Goal: Register for event/course

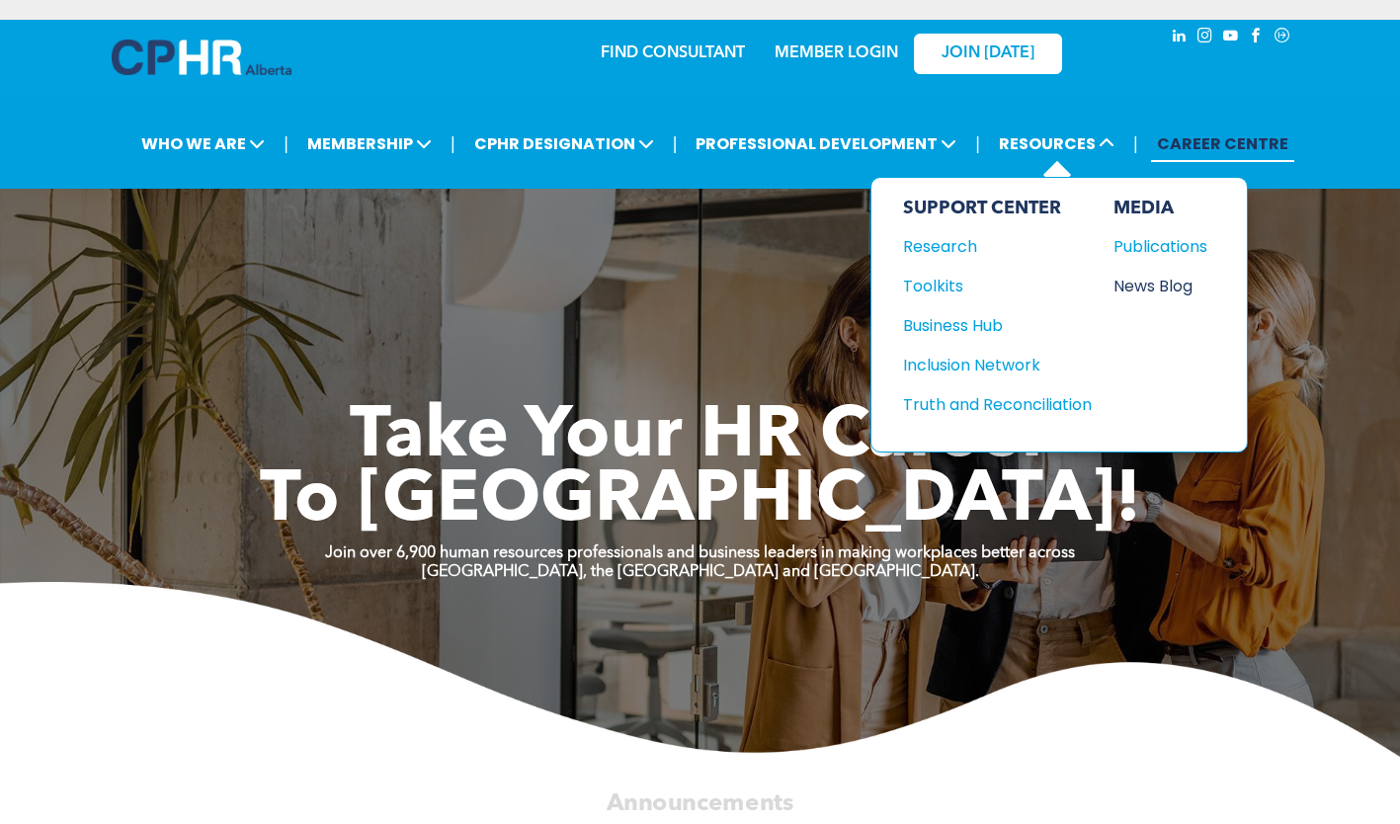
click at [1141, 286] on div "News Blog" at bounding box center [1155, 286] width 85 height 25
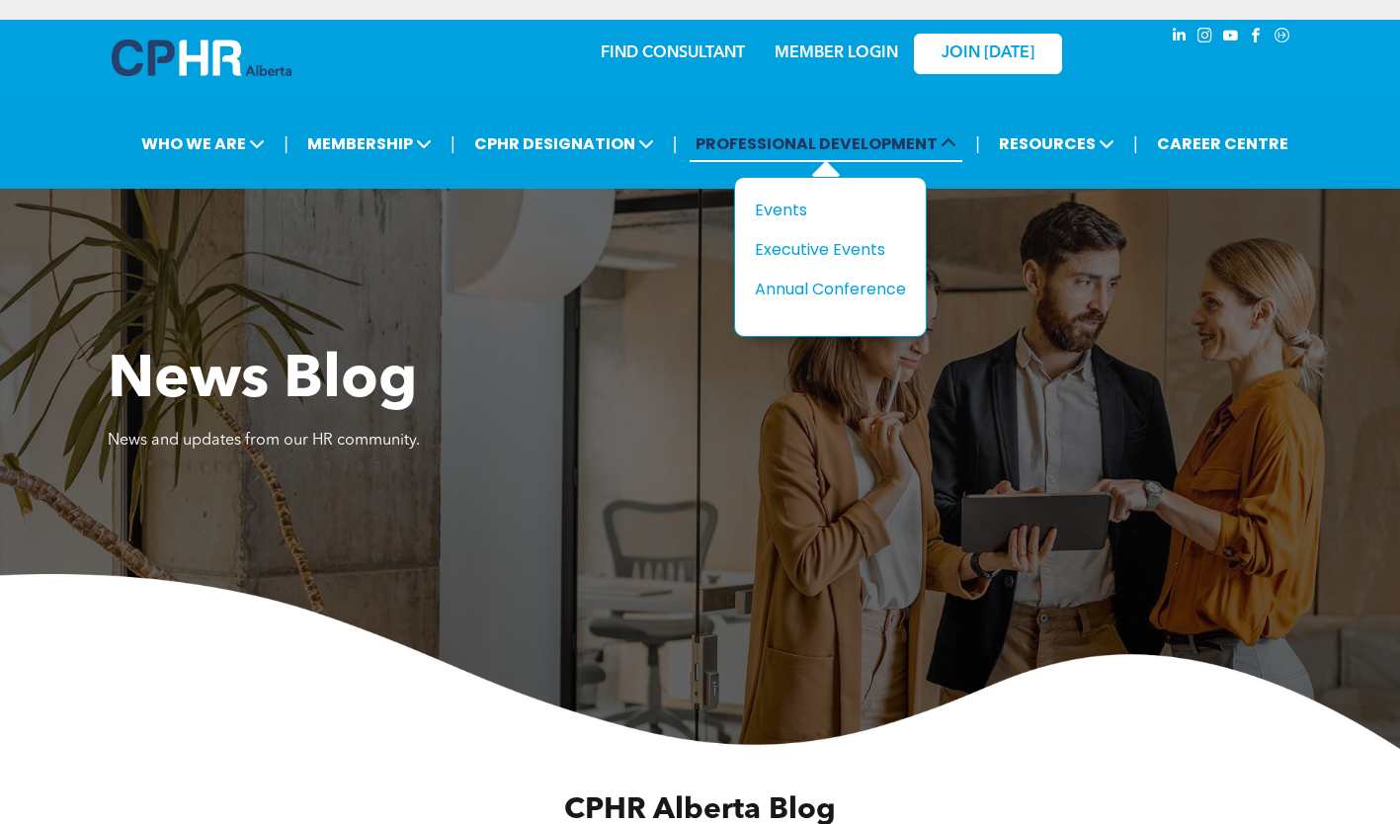
click at [879, 151] on span "PROFESSIONAL DEVELOPMENT" at bounding box center [826, 143] width 273 height 37
click at [784, 206] on div "Events" at bounding box center [823, 210] width 136 height 25
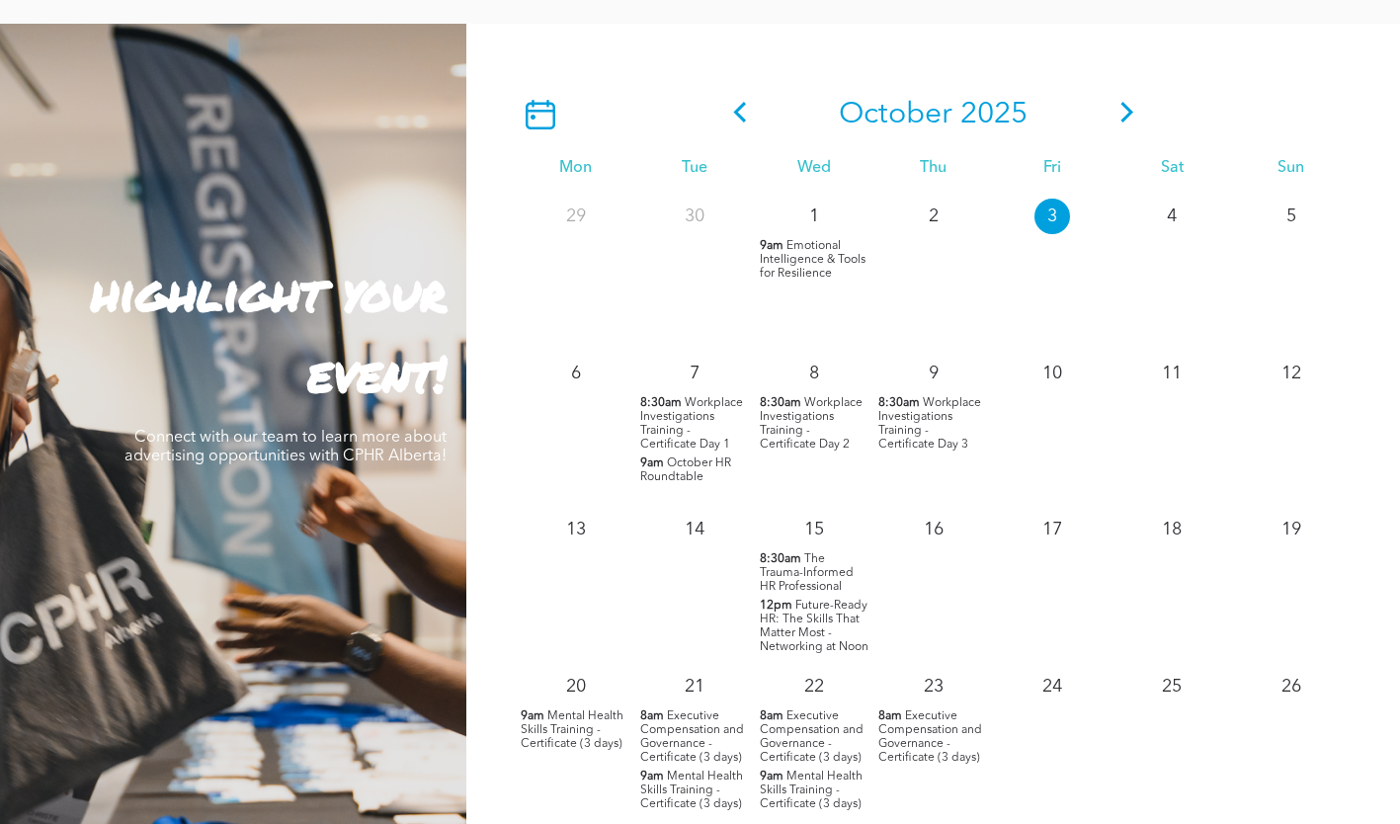
scroll to position [1680, 0]
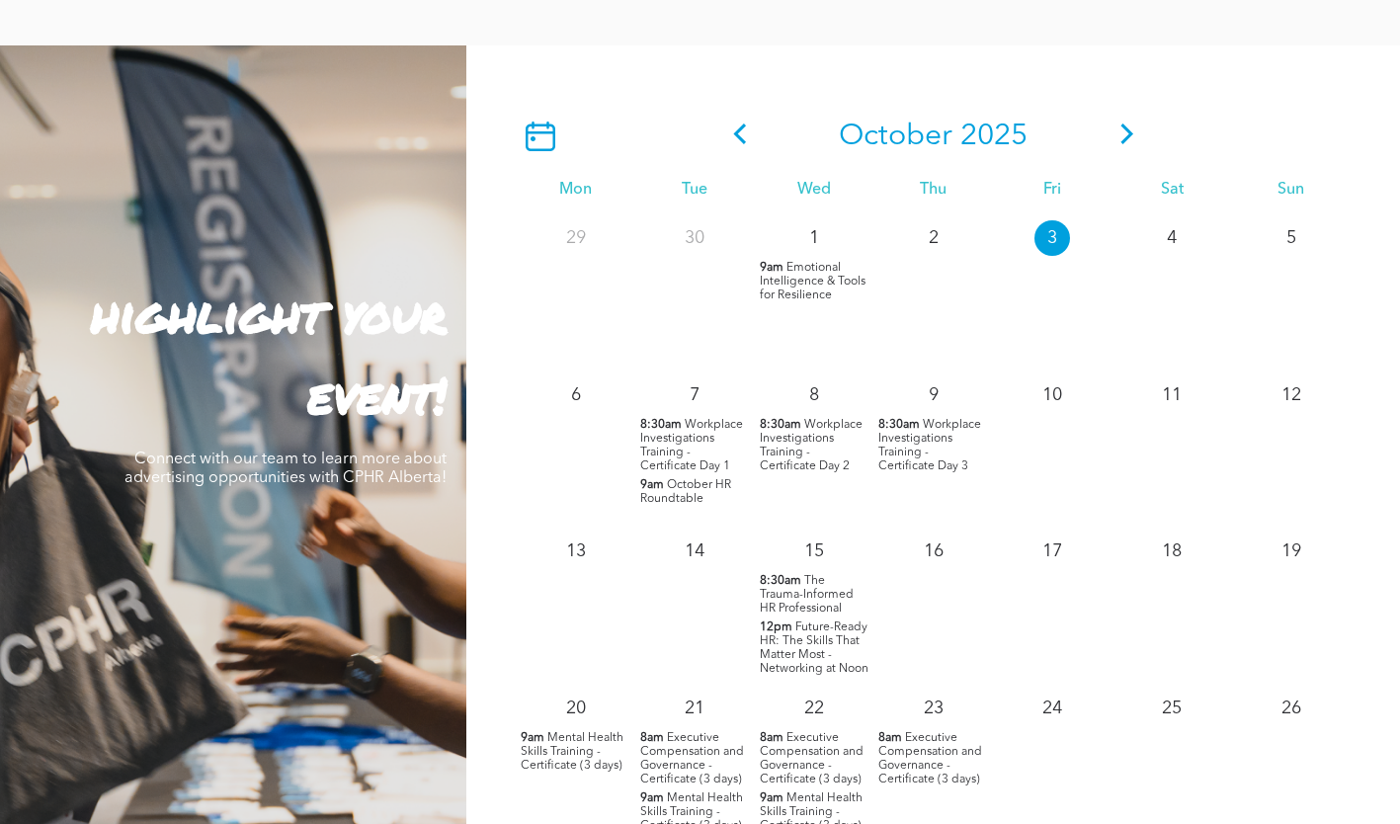
click at [1115, 148] on span at bounding box center [1127, 137] width 30 height 36
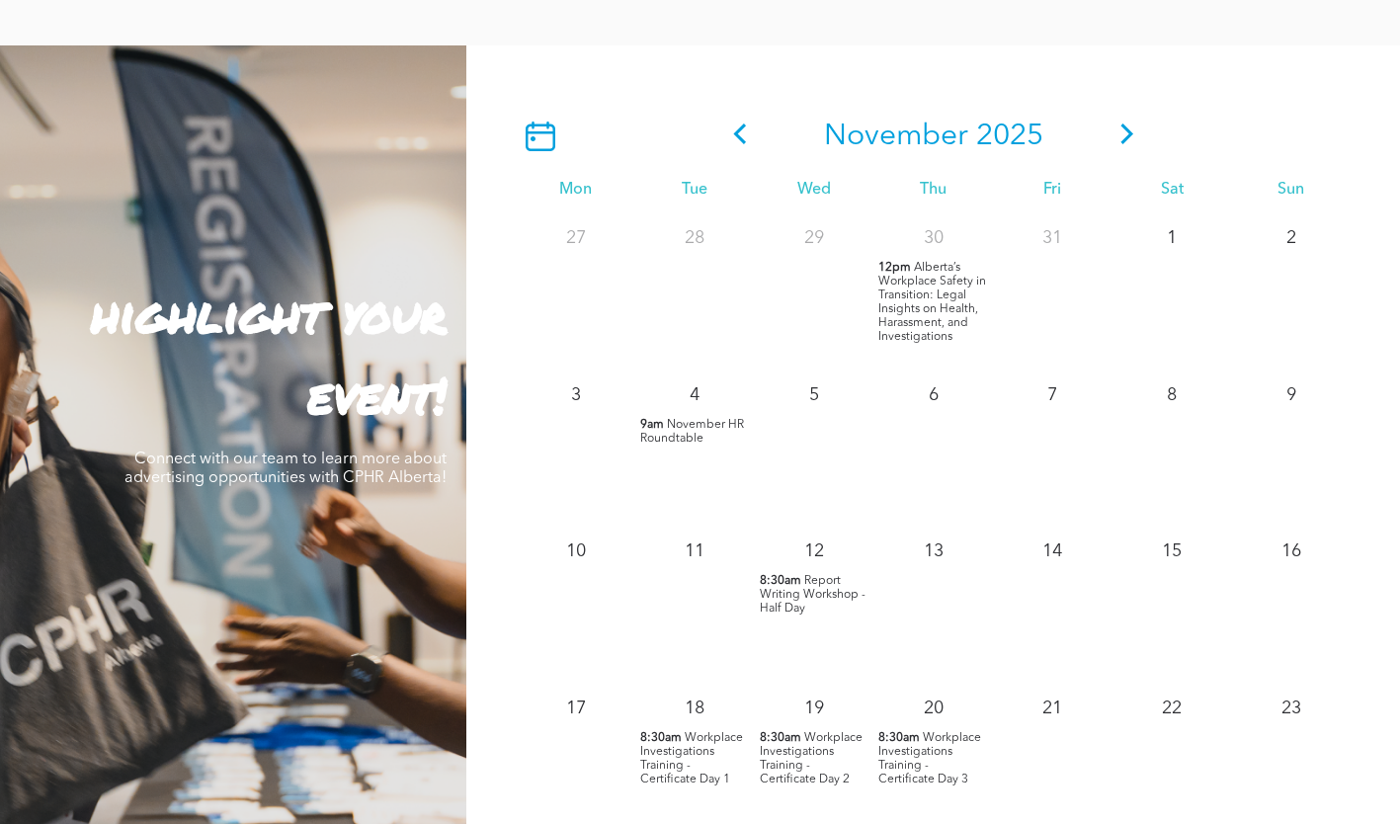
click at [1118, 135] on icon at bounding box center [1127, 133] width 30 height 21
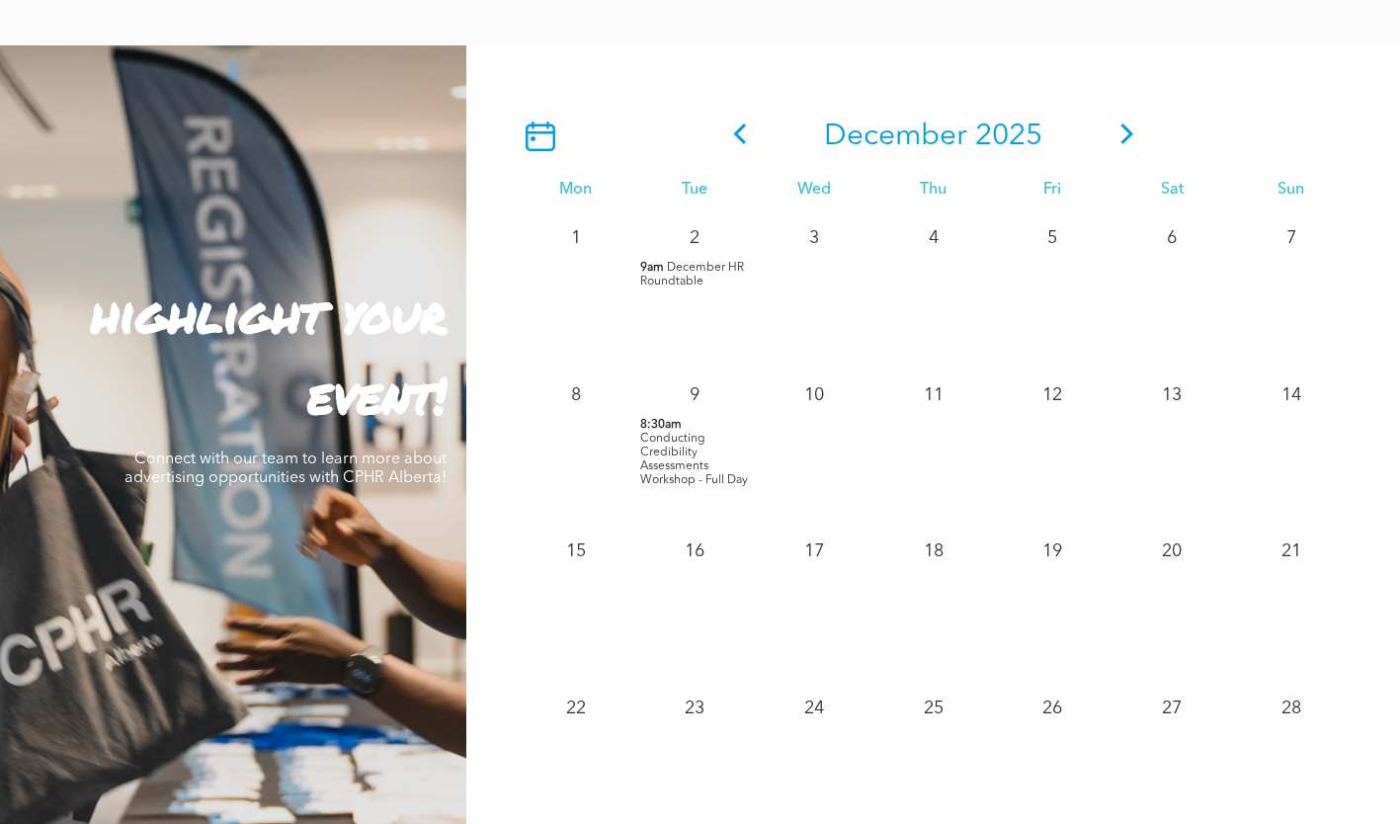
click at [749, 133] on icon at bounding box center [740, 133] width 30 height 21
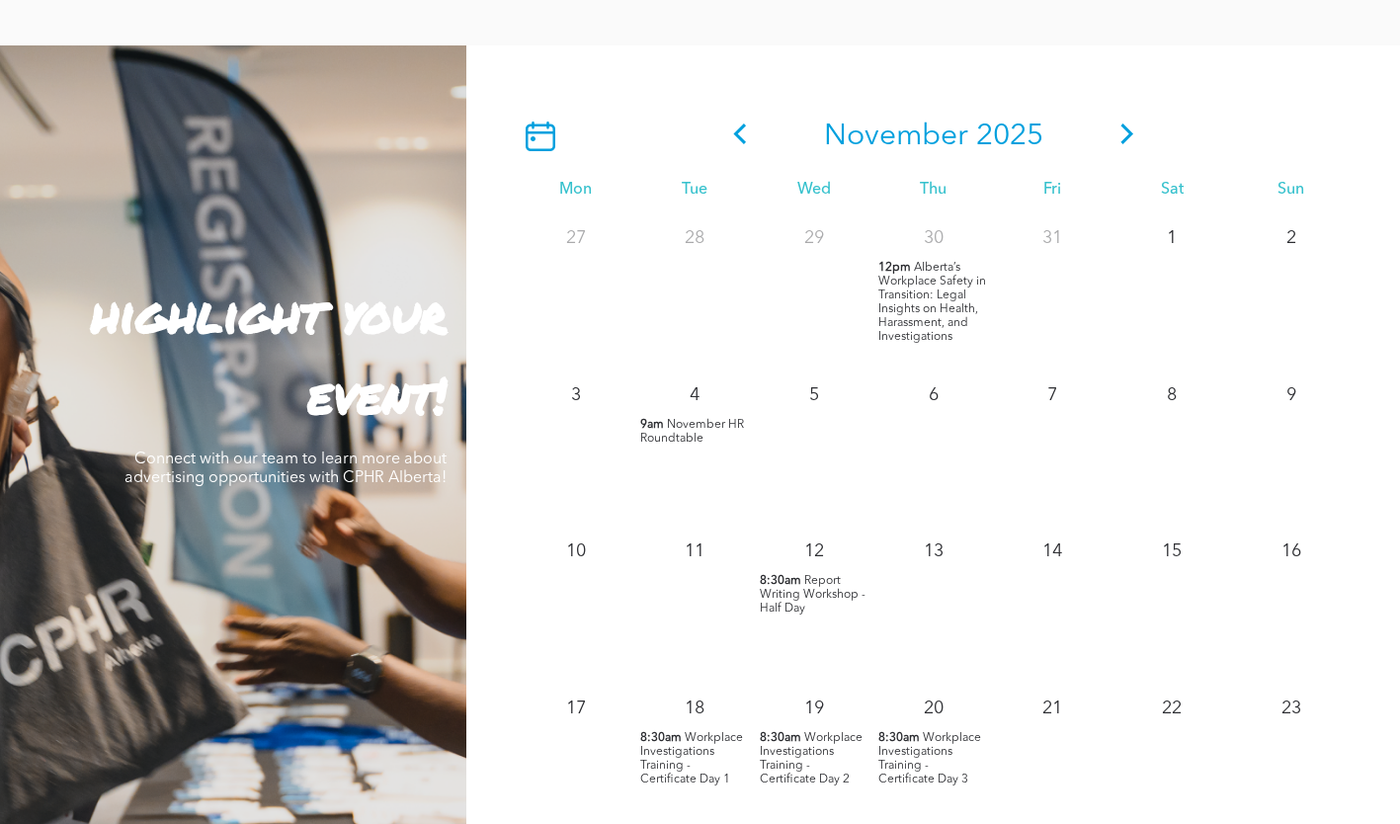
click at [749, 151] on span at bounding box center [740, 137] width 30 height 36
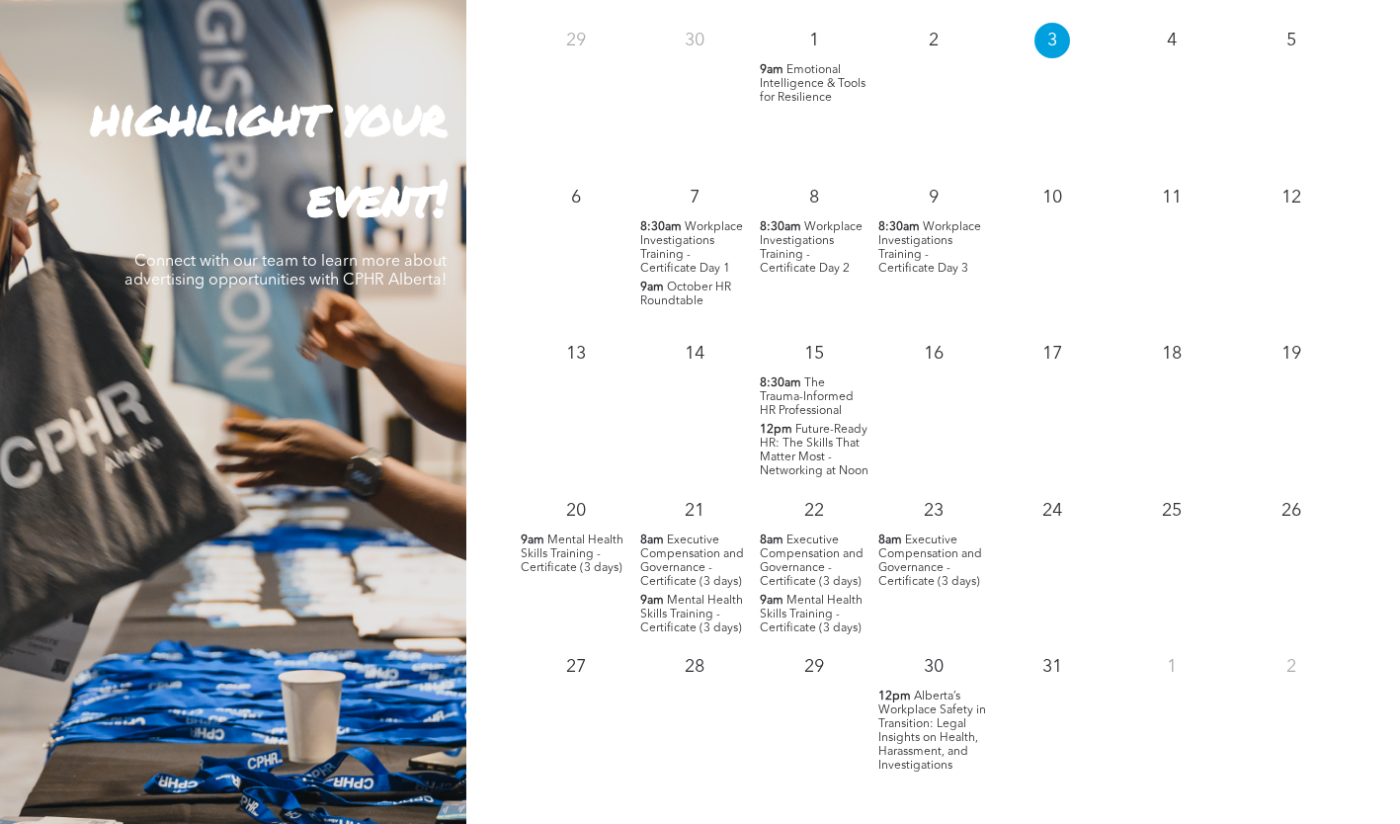
scroll to position [1778, 0]
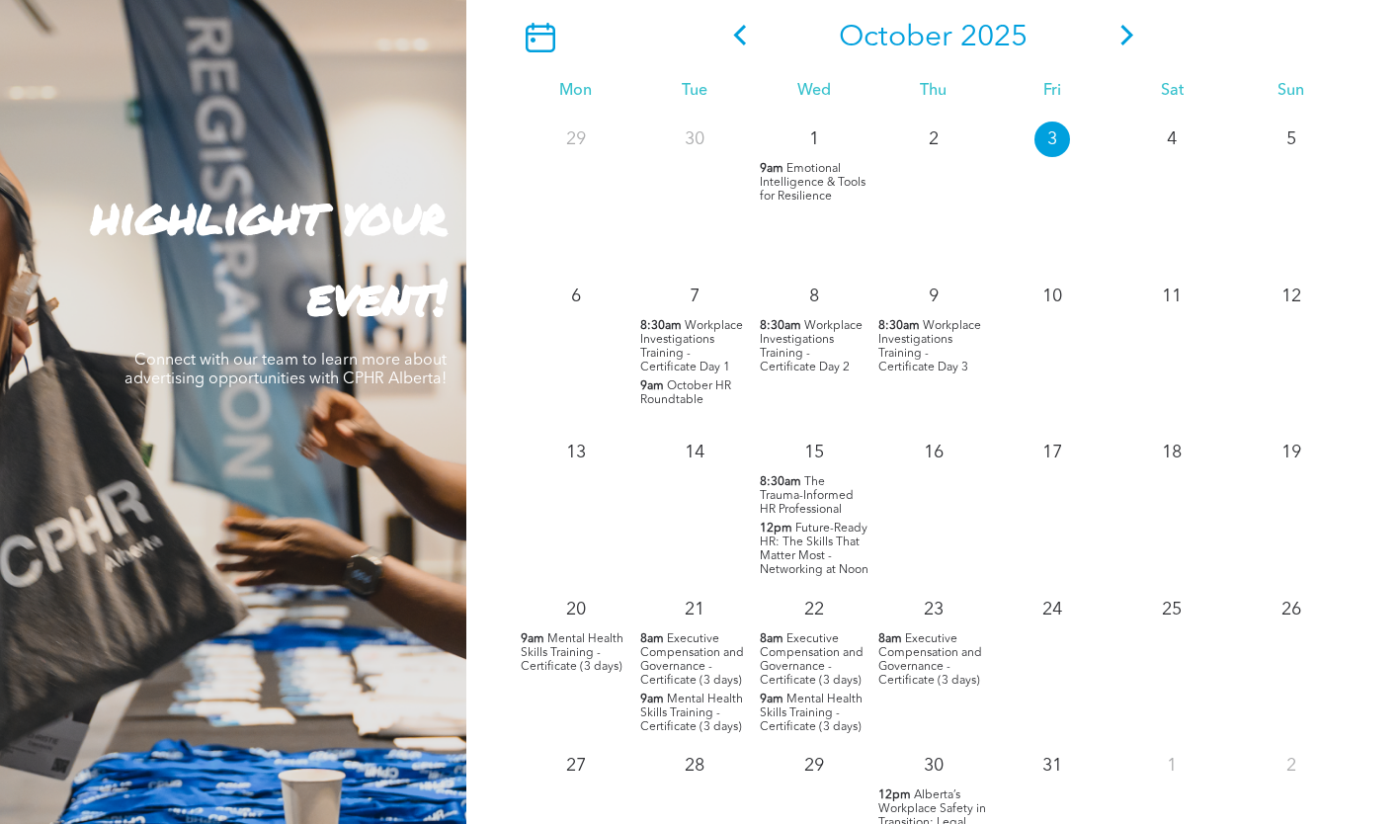
click at [1112, 38] on icon at bounding box center [1127, 35] width 30 height 21
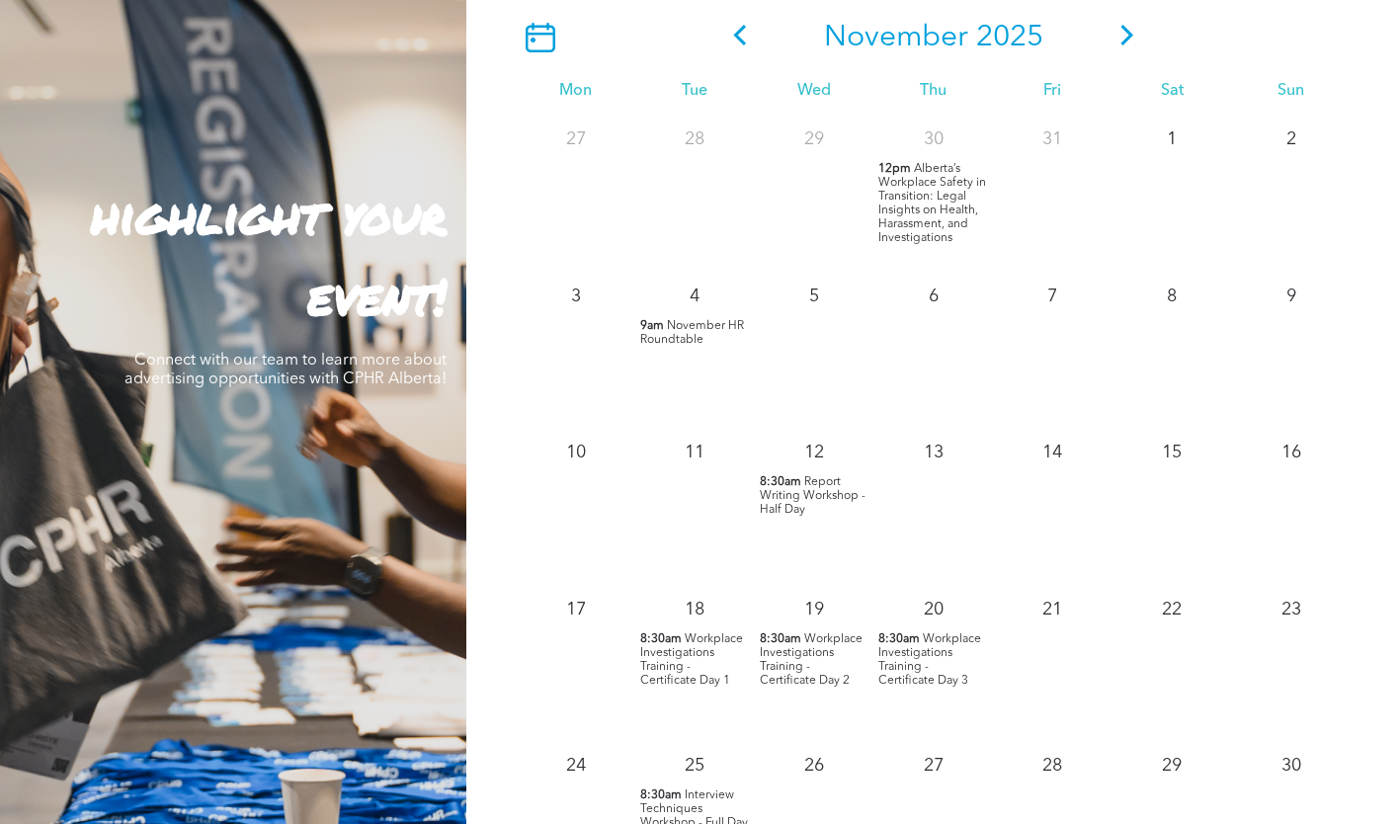
click at [1112, 38] on icon at bounding box center [1127, 35] width 30 height 21
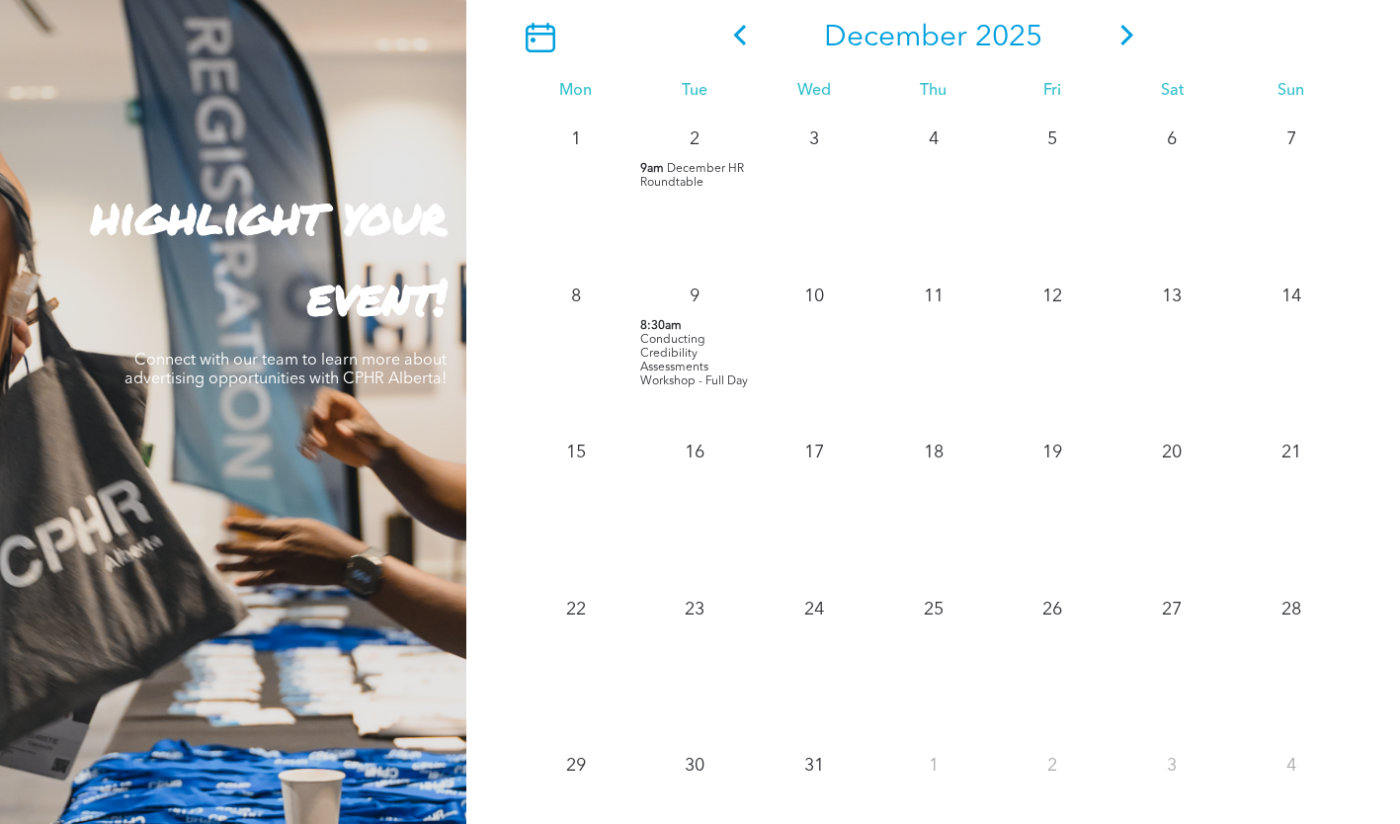
click at [533, 45] on icon at bounding box center [541, 38] width 30 height 30
